Goal: Complete application form

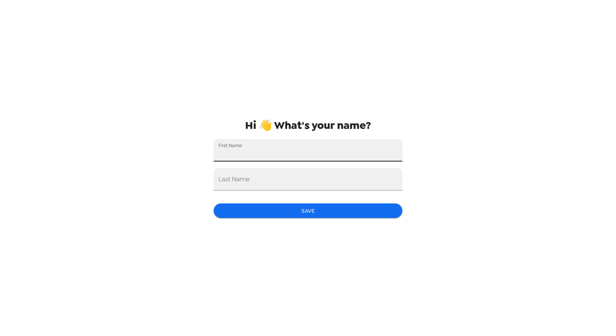
click at [345, 150] on input "First Name" at bounding box center [308, 150] width 189 height 23
type input "[PERSON_NAME]"
click at [295, 181] on input "Last Name" at bounding box center [308, 179] width 189 height 23
type input "Alla"
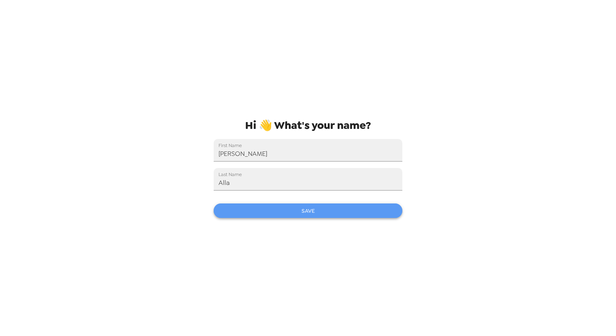
click at [273, 211] on button "Save" at bounding box center [308, 211] width 189 height 15
